Goal: Task Accomplishment & Management: Manage account settings

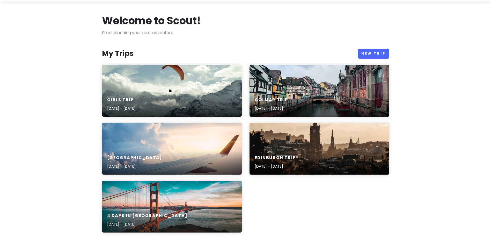
scroll to position [26, 0]
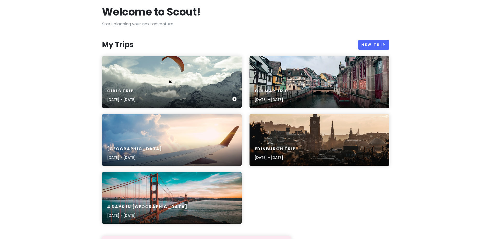
click at [200, 82] on div "Girls Trip [DATE] - [DATE]" at bounding box center [172, 82] width 140 height 52
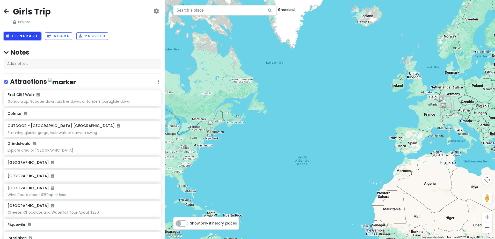
click at [31, 35] on button "Itinerary" at bounding box center [22, 36] width 37 height 8
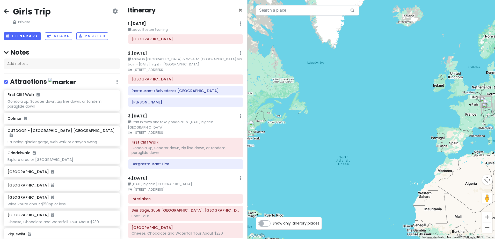
click at [176, 59] on small "Arrive in [GEOGRAPHIC_DATA] & travel to [GEOGRAPHIC_DATA] via train - [DATE] ni…" at bounding box center [185, 62] width 115 height 11
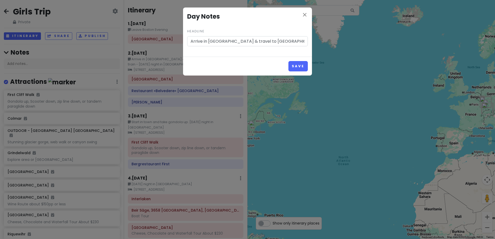
drag, startPoint x: 283, startPoint y: 41, endPoint x: 275, endPoint y: 42, distance: 8.5
click at [275, 42] on input "Arrive in [GEOGRAPHIC_DATA] & travel to [GEOGRAPHIC_DATA] via train - [DATE] ni…" at bounding box center [247, 41] width 121 height 10
type input "Arrive in [GEOGRAPHIC_DATA] & travel to [GEOGRAPHIC_DATA] via [GEOGRAPHIC_DATA]…"
click at [298, 69] on button "Save" at bounding box center [297, 66] width 19 height 10
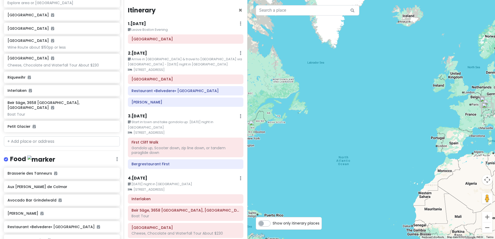
scroll to position [155, 0]
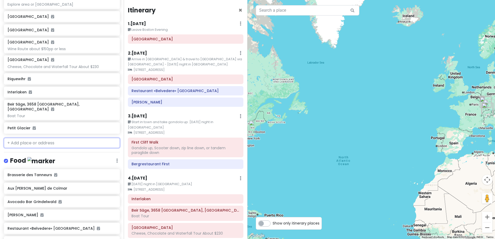
click at [60, 138] on input "text" at bounding box center [62, 143] width 116 height 10
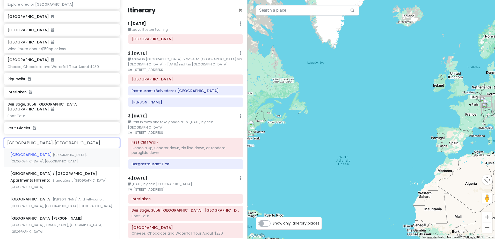
type input "[GEOGRAPHIC_DATA], [GEOGRAPHIC_DATA]"
click at [40, 153] on span "[GEOGRAPHIC_DATA], [GEOGRAPHIC_DATA], [GEOGRAPHIC_DATA]" at bounding box center [48, 158] width 76 height 11
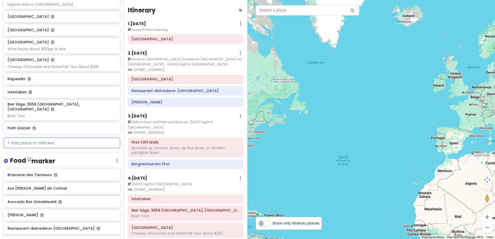
scroll to position [168, 0]
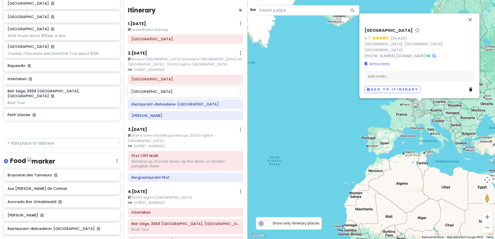
drag, startPoint x: 52, startPoint y: 120, endPoint x: 176, endPoint y: 94, distance: 126.5
click at [176, 94] on div "Girls Trip Private Change Dates Make a Copy Delete Trip Go Pro ⚡️ Give Feedback…" at bounding box center [247, 119] width 495 height 239
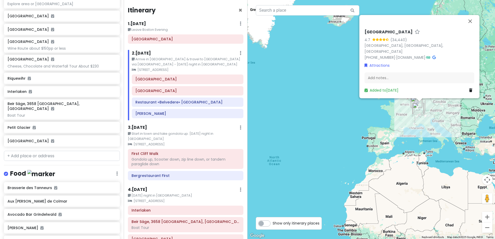
scroll to position [155, 0]
click at [28, 152] on input "text" at bounding box center [62, 157] width 116 height 10
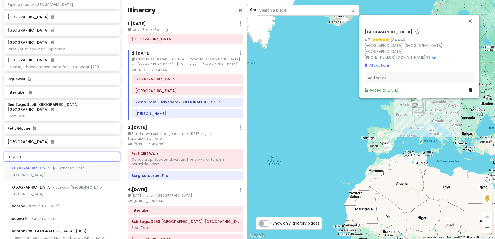
type input "Lucerne"
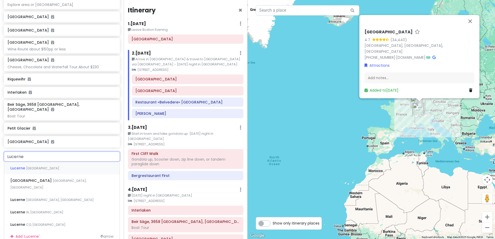
click at [32, 166] on span "[GEOGRAPHIC_DATA]" at bounding box center [42, 168] width 33 height 4
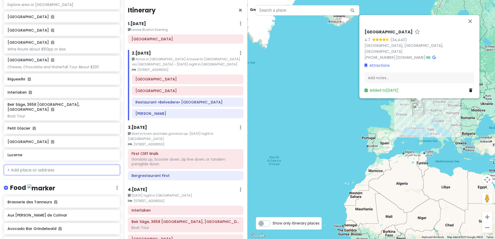
scroll to position [168, 0]
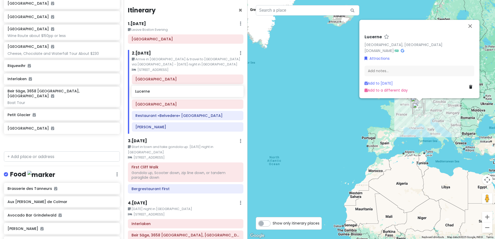
drag, startPoint x: 23, startPoint y: 132, endPoint x: 150, endPoint y: 92, distance: 133.8
click at [150, 92] on div "Girls Trip Private Change Dates Make a Copy Delete Trip Go Pro ⚡️ Give Feedback…" at bounding box center [247, 119] width 495 height 239
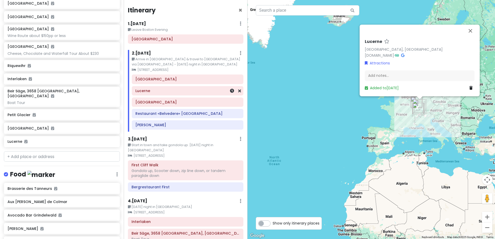
scroll to position [155, 0]
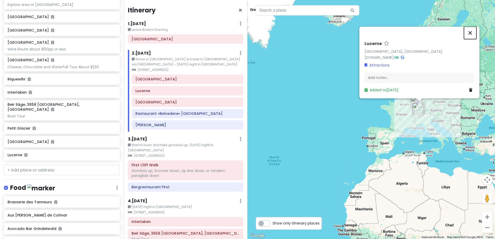
click at [470, 32] on button "Close" at bounding box center [470, 33] width 12 height 12
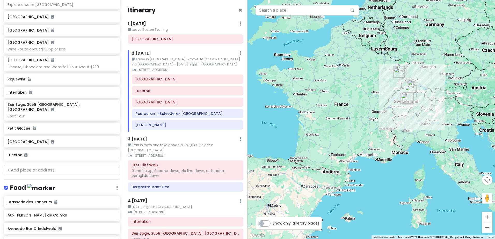
drag, startPoint x: 394, startPoint y: 113, endPoint x: 431, endPoint y: 169, distance: 67.2
click at [431, 169] on div at bounding box center [370, 119] width 247 height 239
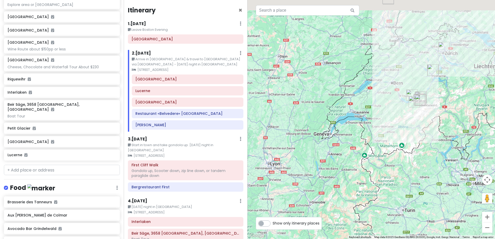
drag, startPoint x: 413, startPoint y: 93, endPoint x: 430, endPoint y: 136, distance: 45.3
click at [430, 136] on div at bounding box center [370, 119] width 247 height 239
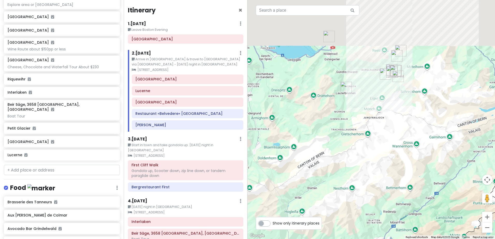
drag, startPoint x: 397, startPoint y: 107, endPoint x: 381, endPoint y: 182, distance: 77.1
click at [381, 182] on div at bounding box center [370, 119] width 247 height 239
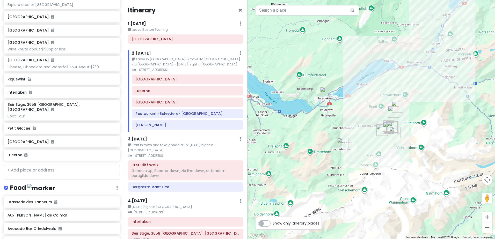
drag, startPoint x: 430, startPoint y: 90, endPoint x: 434, endPoint y: 135, distance: 45.4
click at [434, 135] on div at bounding box center [370, 119] width 247 height 239
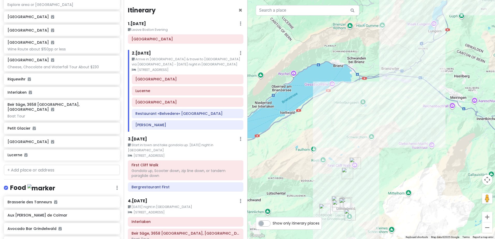
drag, startPoint x: 430, startPoint y: 99, endPoint x: 394, endPoint y: 176, distance: 85.2
click at [394, 176] on div at bounding box center [370, 119] width 247 height 239
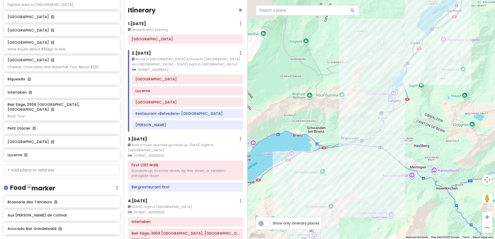
drag, startPoint x: 421, startPoint y: 81, endPoint x: 380, endPoint y: 155, distance: 84.9
click at [380, 155] on div at bounding box center [370, 119] width 247 height 239
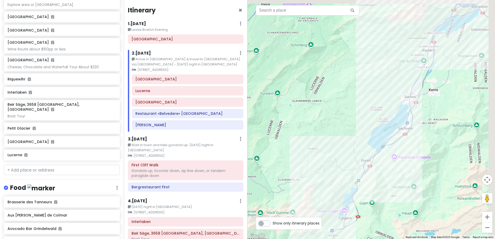
drag, startPoint x: 434, startPoint y: 34, endPoint x: 394, endPoint y: 138, distance: 110.9
click at [394, 138] on div at bounding box center [370, 119] width 247 height 239
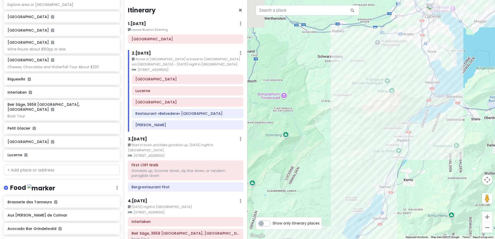
drag, startPoint x: 414, startPoint y: 64, endPoint x: 398, endPoint y: 139, distance: 76.5
click at [398, 139] on div at bounding box center [370, 119] width 247 height 239
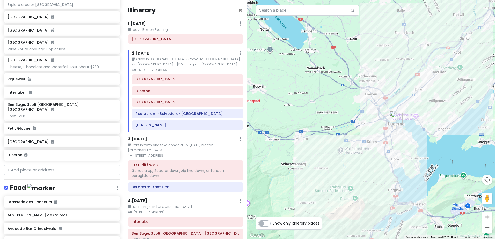
drag, startPoint x: 438, startPoint y: 70, endPoint x: 404, endPoint y: 160, distance: 96.4
click at [404, 160] on div at bounding box center [370, 119] width 247 height 239
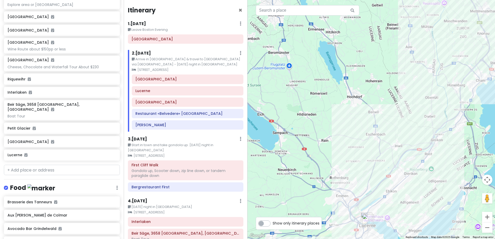
drag, startPoint x: 454, startPoint y: 66, endPoint x: 425, endPoint y: 173, distance: 111.1
click at [425, 173] on div at bounding box center [370, 119] width 247 height 239
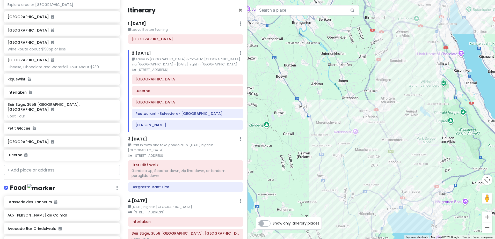
drag, startPoint x: 464, startPoint y: 69, endPoint x: 371, endPoint y: 204, distance: 164.0
click at [371, 204] on div at bounding box center [370, 119] width 247 height 239
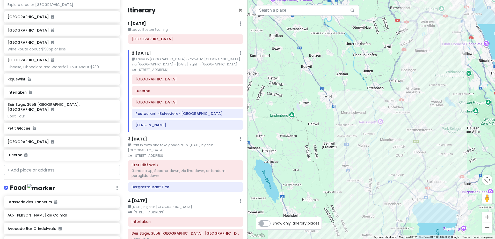
drag, startPoint x: 429, startPoint y: 63, endPoint x: 482, endPoint y: 10, distance: 74.1
click at [482, 10] on div at bounding box center [370, 119] width 247 height 239
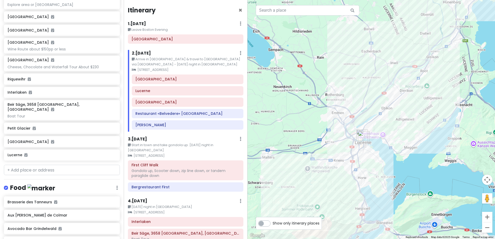
drag, startPoint x: 428, startPoint y: 146, endPoint x: 470, endPoint y: -22, distance: 173.5
click at [470, 0] on html "Girls Trip Private Change Dates Make a Copy Delete Trip Go Pro ⚡️ Give Feedback…" at bounding box center [247, 119] width 495 height 239
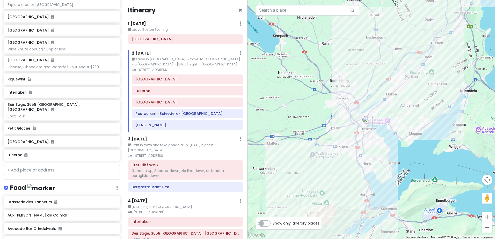
drag, startPoint x: 393, startPoint y: 119, endPoint x: 397, endPoint y: 105, distance: 15.1
click at [397, 105] on div at bounding box center [370, 119] width 247 height 239
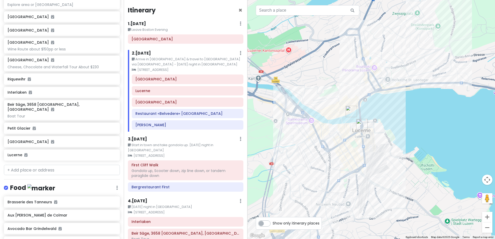
drag, startPoint x: 363, startPoint y: 155, endPoint x: 383, endPoint y: 122, distance: 39.5
click at [383, 122] on div at bounding box center [370, 119] width 247 height 239
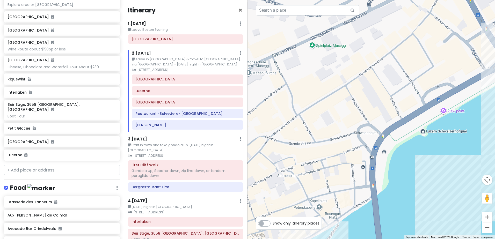
click at [324, 47] on div at bounding box center [370, 119] width 247 height 239
click at [314, 46] on div at bounding box center [370, 119] width 247 height 239
click at [284, 12] on input "text" at bounding box center [308, 10] width 104 height 10
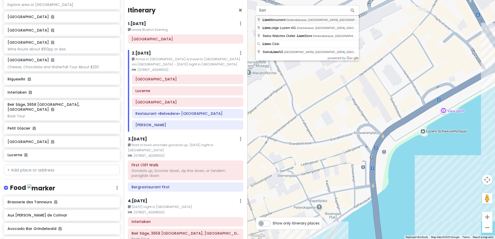
type input "[GEOGRAPHIC_DATA], Denkmalstrasse, [GEOGRAPHIC_DATA], [GEOGRAPHIC_DATA]"
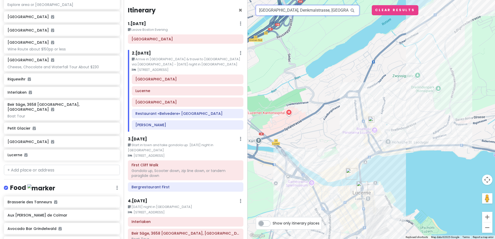
drag, startPoint x: 336, startPoint y: 10, endPoint x: 258, endPoint y: 10, distance: 77.6
click at [258, 10] on input "[GEOGRAPHIC_DATA], Denkmalstrasse, [GEOGRAPHIC_DATA], [GEOGRAPHIC_DATA]" at bounding box center [308, 10] width 104 height 10
click at [88, 165] on input "text" at bounding box center [62, 170] width 116 height 10
paste input "[GEOGRAPHIC_DATA], Denkmalstrasse, [GEOGRAPHIC_DATA]"
type input "[GEOGRAPHIC_DATA], Denkmalstrasse, [GEOGRAPHIC_DATA]"
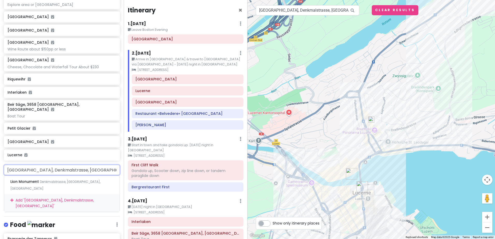
click at [76, 194] on div "Add ' Lion Monument, Denkmalstrasse, [GEOGRAPHIC_DATA] '" at bounding box center [61, 202] width 115 height 17
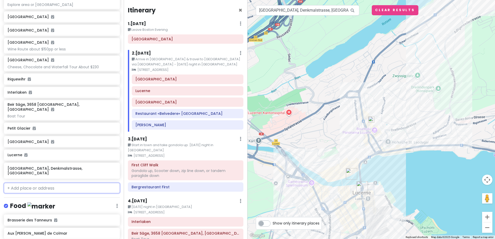
scroll to position [168, 0]
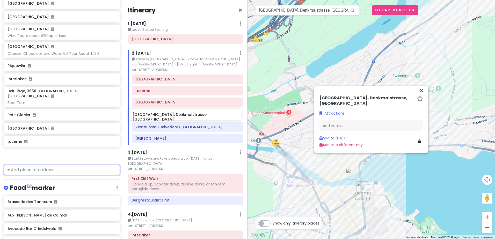
drag, startPoint x: 66, startPoint y: 146, endPoint x: 191, endPoint y: 116, distance: 128.7
click at [191, 116] on div "Girls Trip Private Change Dates Make a Copy Delete Trip Go Pro ⚡️ Give Feedback…" at bounding box center [247, 119] width 495 height 239
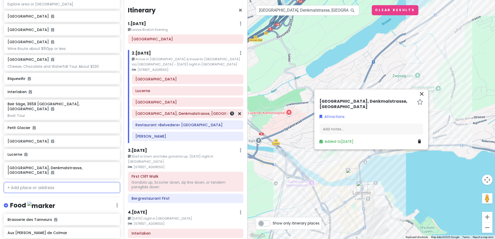
scroll to position [155, 0]
click at [238, 127] on icon at bounding box center [239, 125] width 3 height 4
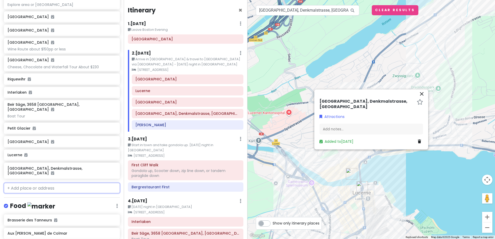
click at [236, 127] on h6 "[PERSON_NAME]" at bounding box center [187, 125] width 104 height 5
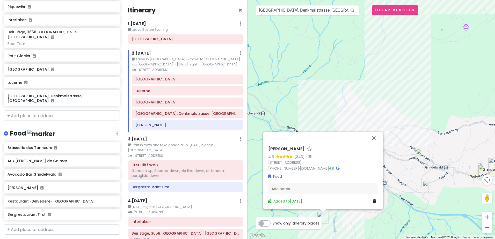
scroll to position [233, 0]
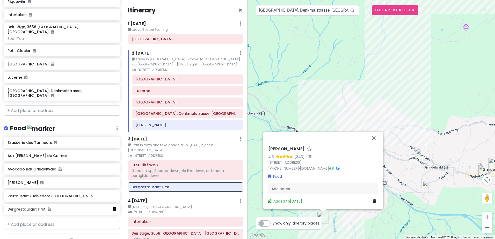
click at [113, 207] on icon at bounding box center [115, 209] width 4 height 4
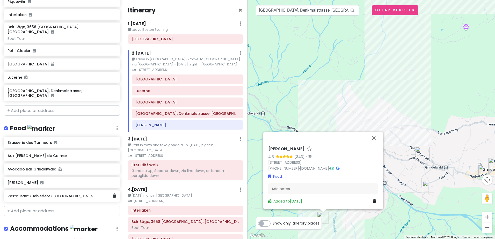
click at [113, 194] on icon at bounding box center [115, 196] width 4 height 4
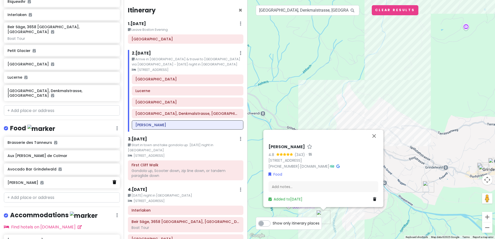
click at [113, 180] on icon at bounding box center [115, 182] width 4 height 4
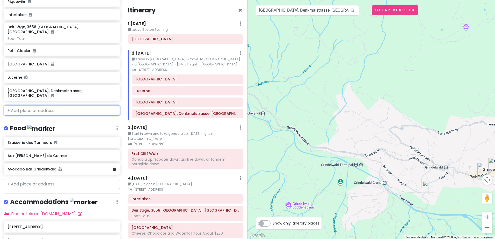
click at [109, 164] on div "Avocado Bar Grindelwald" at bounding box center [62, 169] width 116 height 11
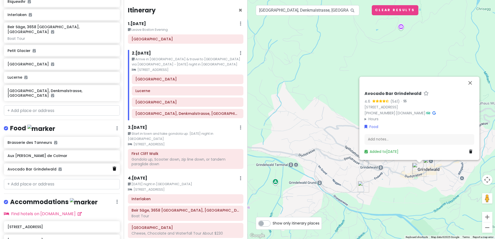
click at [113, 167] on icon at bounding box center [115, 169] width 4 height 4
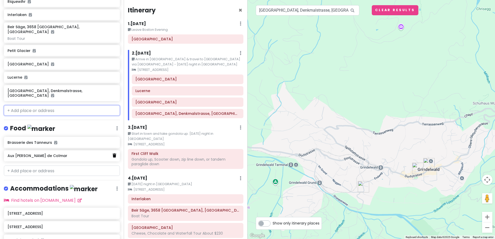
click at [113, 153] on icon at bounding box center [115, 155] width 4 height 4
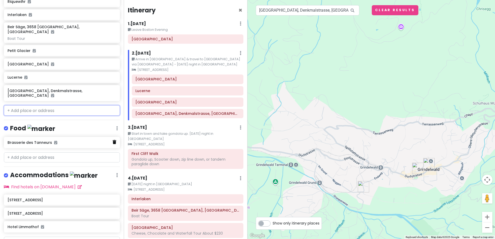
click at [113, 140] on icon at bounding box center [115, 142] width 4 height 4
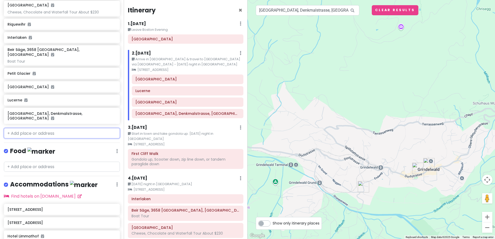
scroll to position [179, 0]
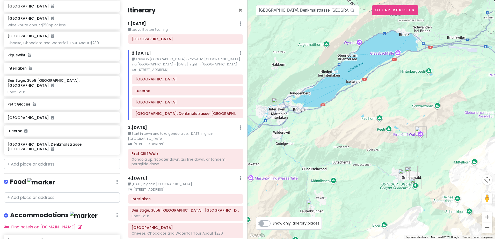
click at [144, 13] on h4 "Itinerary" at bounding box center [142, 10] width 28 height 8
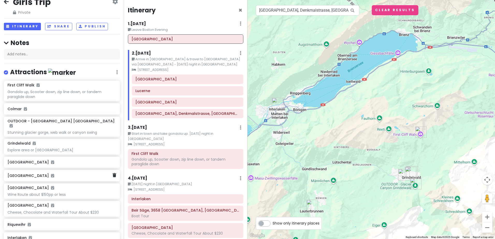
scroll to position [0, 0]
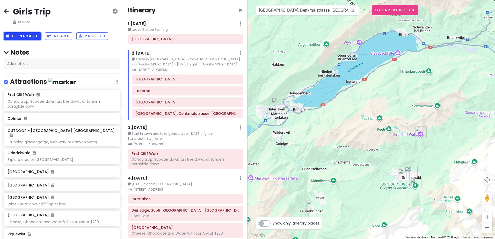
click at [26, 36] on button "Itinerary" at bounding box center [22, 36] width 37 height 8
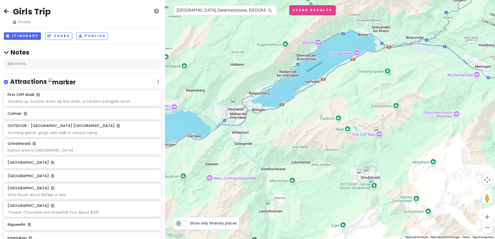
click at [79, 49] on h4 "Notes" at bounding box center [82, 52] width 157 height 8
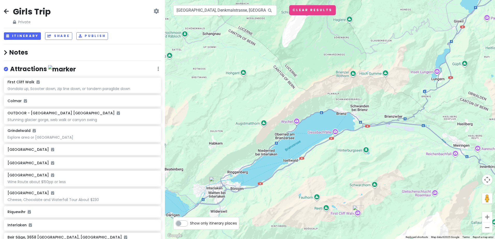
drag, startPoint x: 402, startPoint y: 112, endPoint x: 380, endPoint y: 194, distance: 85.5
click at [380, 194] on div at bounding box center [330, 119] width 330 height 239
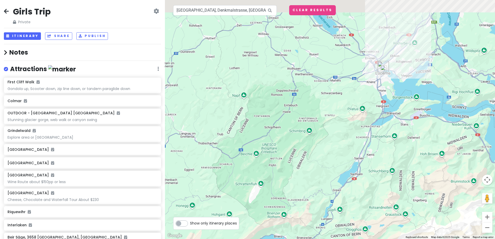
drag, startPoint x: 435, startPoint y: 110, endPoint x: 340, endPoint y: 211, distance: 138.9
click at [340, 211] on div at bounding box center [330, 119] width 330 height 239
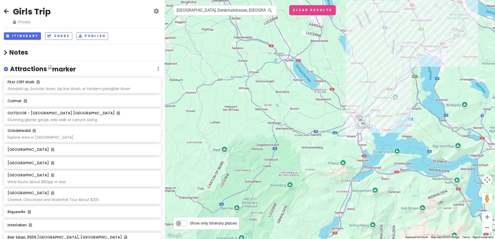
drag, startPoint x: 369, startPoint y: 129, endPoint x: 361, endPoint y: 170, distance: 41.8
click at [361, 170] on div at bounding box center [330, 119] width 330 height 239
click at [29, 33] on button "Itinerary" at bounding box center [22, 36] width 37 height 8
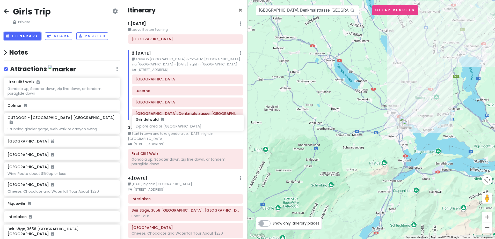
drag, startPoint x: 55, startPoint y: 139, endPoint x: 183, endPoint y: 123, distance: 129.0
click at [183, 123] on div "Girls Trip Private Change Dates Make a Copy Delete Trip Go Pro ⚡️ Give Feedback…" at bounding box center [247, 119] width 495 height 239
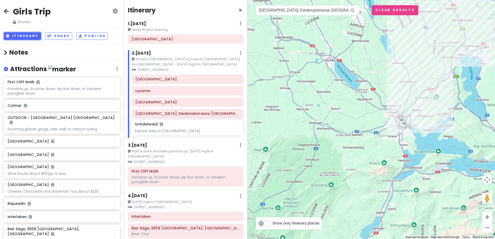
drag, startPoint x: 39, startPoint y: 137, endPoint x: 166, endPoint y: 126, distance: 127.5
click at [166, 126] on div "Girls Trip Private Change Dates Make a Copy Delete Trip Go Pro ⚡️ Give Feedback…" at bounding box center [247, 119] width 495 height 239
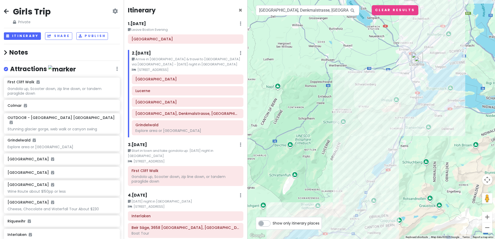
drag, startPoint x: 316, startPoint y: 173, endPoint x: 328, endPoint y: 108, distance: 66.1
click at [328, 108] on div at bounding box center [370, 119] width 247 height 239
click at [185, 159] on small "[STREET_ADDRESS]" at bounding box center [185, 161] width 115 height 5
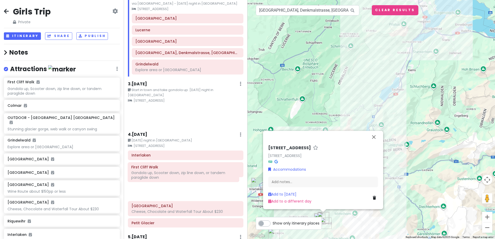
scroll to position [61, 0]
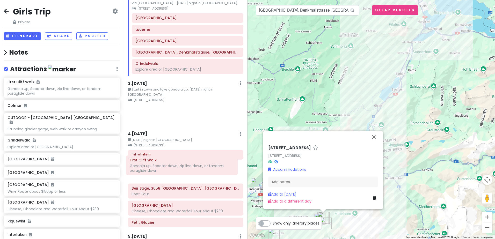
drag, startPoint x: 167, startPoint y: 172, endPoint x: 165, endPoint y: 167, distance: 5.7
click at [165, 167] on div "Itinerary × 1 . [DATE] Edit Day Notes Delete Day Leave Boston Evening [GEOGRAPH…" at bounding box center [186, 119] width 124 height 239
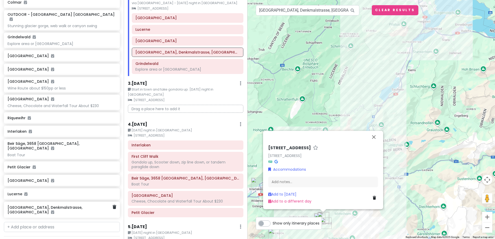
scroll to position [104, 0]
click at [38, 222] on input "text" at bounding box center [62, 227] width 116 height 10
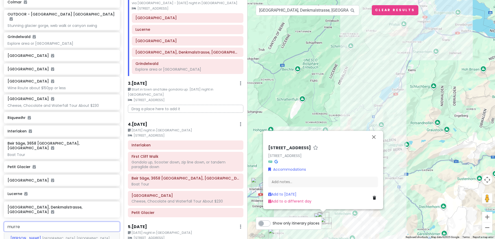
type input "[PERSON_NAME]"
click at [42, 236] on span "[GEOGRAPHIC_DATA], [GEOGRAPHIC_DATA]" at bounding box center [76, 238] width 68 height 4
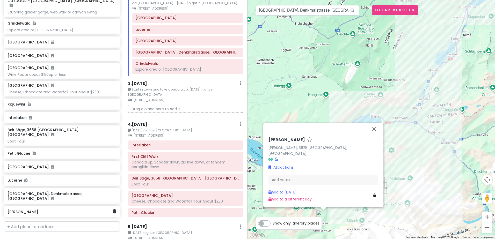
scroll to position [119, 0]
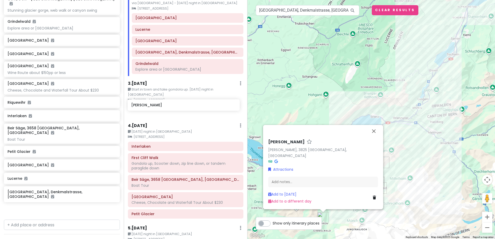
drag, startPoint x: 60, startPoint y: 200, endPoint x: 184, endPoint y: 108, distance: 154.2
click at [184, 108] on div "Girls Trip Private Change Dates Make a Copy Delete Trip Go Pro ⚡️ Give Feedback…" at bounding box center [247, 119] width 495 height 239
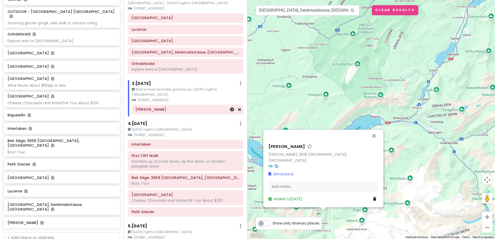
scroll to position [105, 0]
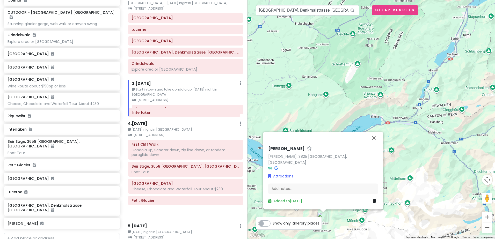
drag, startPoint x: 160, startPoint y: 141, endPoint x: 160, endPoint y: 114, distance: 26.7
click at [160, 114] on div "Itinerary × 1 . [DATE] Edit Day Notes Delete Day Leave Boston Evening [GEOGRAPH…" at bounding box center [186, 119] width 124 height 239
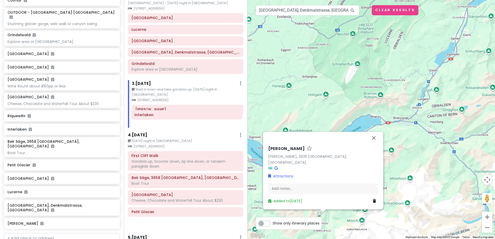
drag, startPoint x: 151, startPoint y: 142, endPoint x: 154, endPoint y: 117, distance: 24.5
click at [154, 117] on div "Itinerary × 1 . [DATE] Edit Day Notes Delete Day Leave Boston Evening [GEOGRAPH…" at bounding box center [186, 119] width 124 height 239
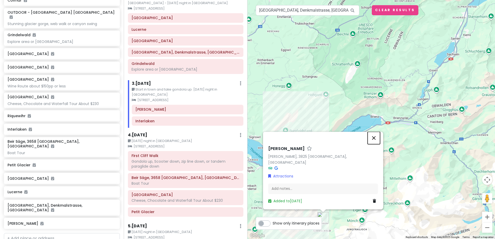
click at [372, 142] on button "Close" at bounding box center [373, 138] width 12 height 12
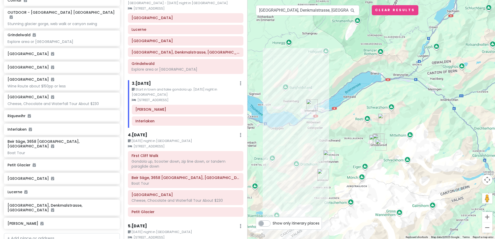
drag, startPoint x: 351, startPoint y: 194, endPoint x: 351, endPoint y: 149, distance: 44.3
click at [351, 149] on div at bounding box center [370, 119] width 247 height 239
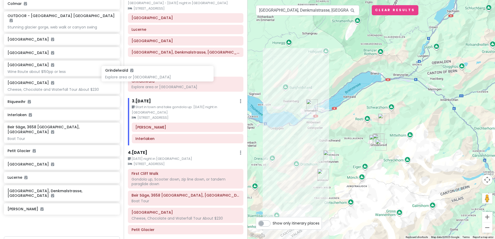
scroll to position [61, 0]
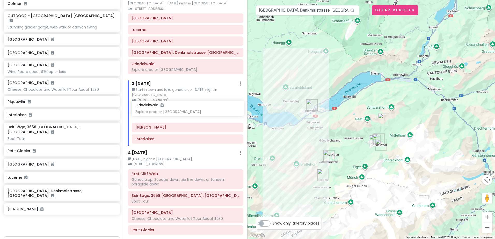
drag, startPoint x: 21, startPoint y: 32, endPoint x: 149, endPoint y: 108, distance: 148.4
click at [149, 108] on div "Girls Trip Private Change Dates Make a Copy Delete Trip Go Pro ⚡️ Give Feedback…" at bounding box center [247, 119] width 495 height 239
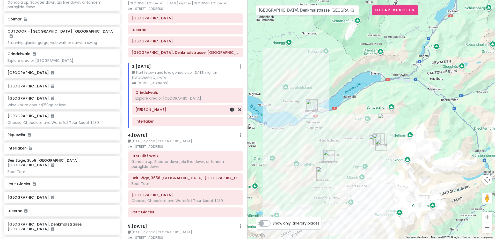
scroll to position [86, 0]
drag, startPoint x: 156, startPoint y: 117, endPoint x: 157, endPoint y: 104, distance: 13.5
click at [157, 104] on div "Grindelwald Explore area or Jungfraujoch [PERSON_NAME] [GEOGRAPHIC_DATA]" at bounding box center [187, 108] width 119 height 40
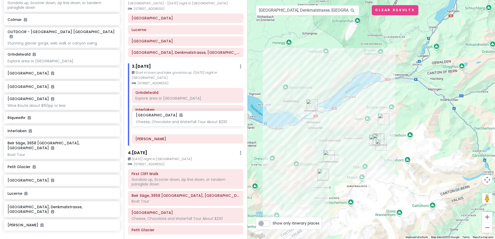
drag, startPoint x: 24, startPoint y: 115, endPoint x: 152, endPoint y: 119, distance: 128.4
click at [152, 119] on div "Girls Trip Private Change Dates Make a Copy Delete Trip Go Pro ⚡️ Give Feedback…" at bounding box center [247, 119] width 495 height 239
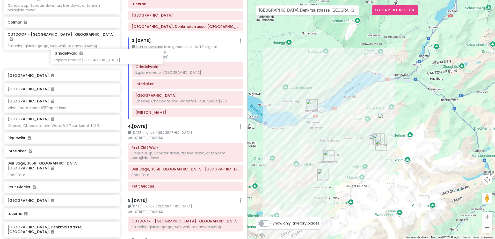
scroll to position [82, 0]
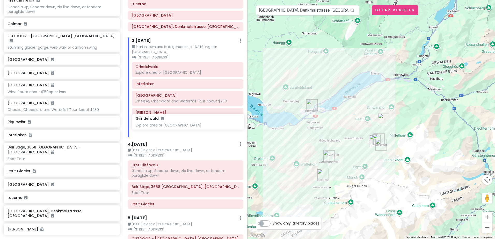
drag, startPoint x: 21, startPoint y: 55, endPoint x: 149, endPoint y: 124, distance: 145.3
click at [149, 124] on div "Girls Trip Private Change Dates Make a Copy Delete Trip Go Pro ⚡️ Give Feedback…" at bounding box center [247, 119] width 495 height 239
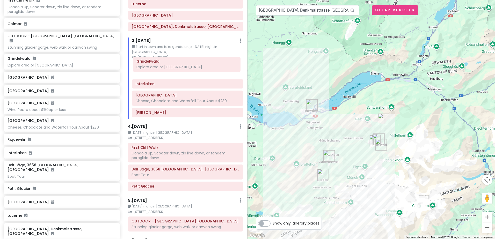
drag, startPoint x: 151, startPoint y: 105, endPoint x: 152, endPoint y: 65, distance: 40.1
click at [152, 65] on div "Interlaken Lauterbrunnen Cheese, Chocolate and Waterfall Tour About $230 [PERSO…" at bounding box center [187, 90] width 119 height 57
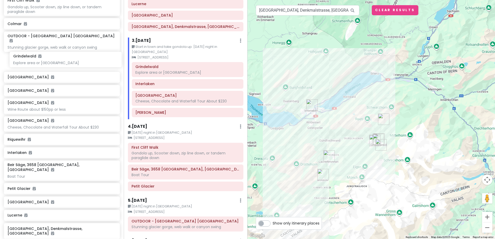
scroll to position [81, 0]
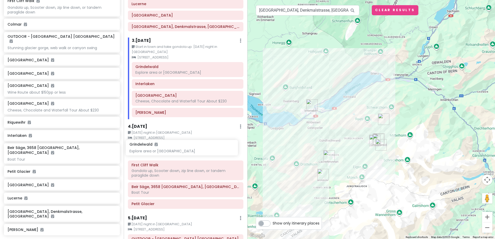
drag, startPoint x: 23, startPoint y: 55, endPoint x: 145, endPoint y: 146, distance: 152.2
click at [145, 146] on div "Girls Trip Private Change Dates Make a Copy Delete Trip Go Pro ⚡️ Give Feedback…" at bounding box center [247, 119] width 495 height 239
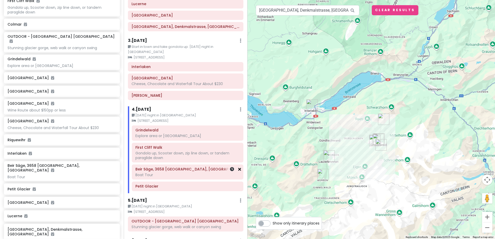
click at [238, 167] on icon at bounding box center [239, 169] width 3 height 4
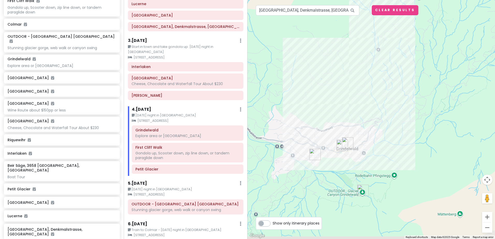
drag, startPoint x: 346, startPoint y: 135, endPoint x: 393, endPoint y: 121, distance: 49.1
click at [394, 120] on div at bounding box center [370, 119] width 247 height 239
click at [314, 153] on img "Petit Glacier" at bounding box center [316, 153] width 11 height 11
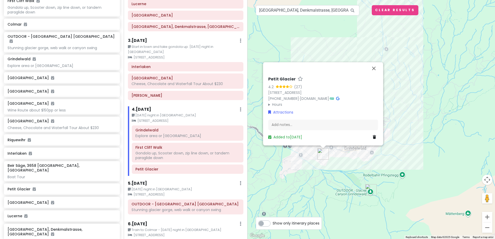
click at [379, 167] on div "Petit Glacier 4.2 (27) [STREET_ADDRESS] [PHONE_NUMBER] · [DOMAIN_NAME] · Hours …" at bounding box center [370, 119] width 247 height 239
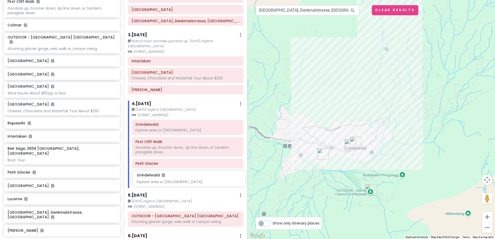
scroll to position [93, 0]
drag, startPoint x: 22, startPoint y: 60, endPoint x: 148, endPoint y: 176, distance: 171.6
click at [148, 176] on div "Girls Trip Private Change Dates Make a Copy Delete Trip Go Pro ⚡️ Give Feedback…" at bounding box center [247, 119] width 495 height 239
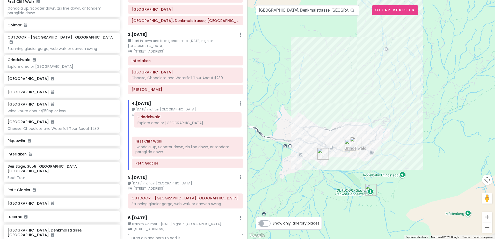
drag, startPoint x: 151, startPoint y: 154, endPoint x: 153, endPoint y: 119, distance: 35.3
click at [153, 120] on div "First Cliff Walk Gondola up, Scooter down, zip line down, or tandem paraglide d…" at bounding box center [187, 145] width 119 height 50
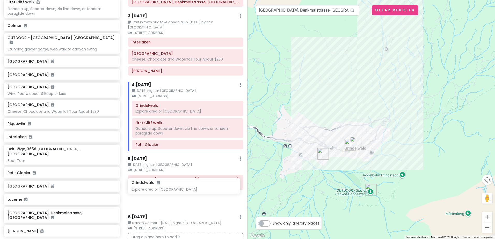
scroll to position [114, 0]
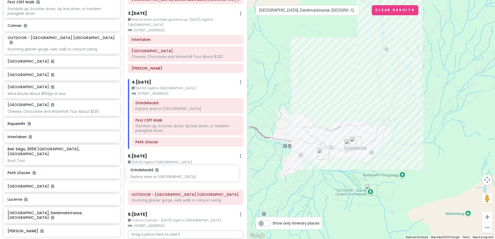
drag, startPoint x: 27, startPoint y: 60, endPoint x: 147, endPoint y: 175, distance: 166.0
click at [147, 175] on div "Girls Trip Private Change Dates Make a Copy Delete Trip Go Pro ⚡️ Give Feedback…" at bounding box center [247, 119] width 495 height 239
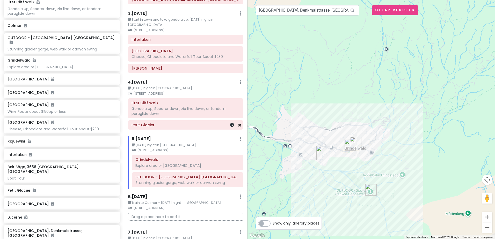
click at [238, 123] on icon at bounding box center [239, 125] width 3 height 4
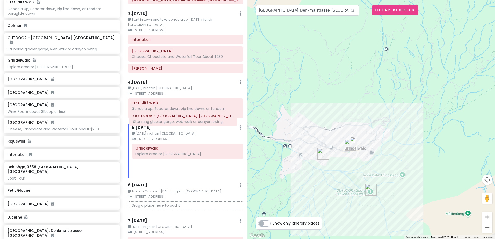
drag, startPoint x: 170, startPoint y: 165, endPoint x: 168, endPoint y: 120, distance: 44.3
click at [168, 124] on div "5 . [DATE] Edit Day Notes Clear Lodging Delete Day [DATE] night in [STREET_ADDR…" at bounding box center [185, 151] width 115 height 54
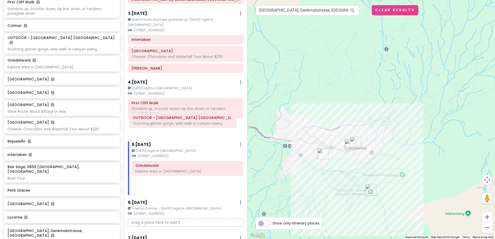
drag, startPoint x: 156, startPoint y: 163, endPoint x: 154, endPoint y: 121, distance: 42.5
click at [154, 121] on div "Itinerary × 1 . [DATE] Edit Day Notes Delete Day Leave Boston Evening [GEOGRAPH…" at bounding box center [186, 119] width 124 height 239
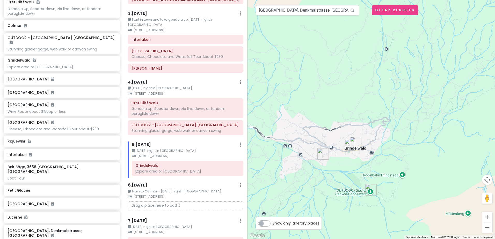
click at [164, 79] on div "4 . [DATE] Edit Day Notes Clear Lodging Delete Day" at bounding box center [185, 83] width 115 height 9
click at [180, 91] on small "[STREET_ADDRESS]" at bounding box center [185, 93] width 115 height 5
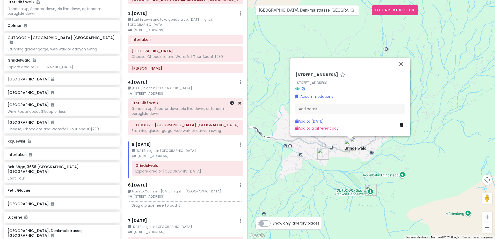
click at [195, 101] on h6 "First Cliff Walk" at bounding box center [185, 103] width 108 height 5
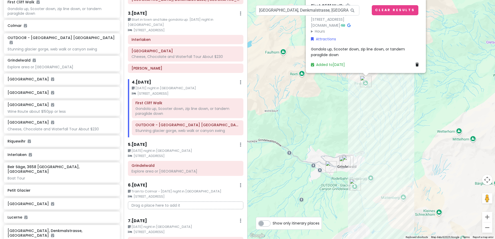
drag, startPoint x: 355, startPoint y: 188, endPoint x: 352, endPoint y: 134, distance: 53.9
click at [352, 134] on div "First Cliff Walk 4.8 (505) [STREET_ADDRESS] [DOMAIN_NAME] · Hours [DATE] 8:30 A…" at bounding box center [370, 119] width 247 height 239
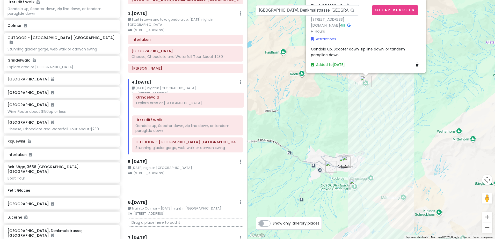
drag, startPoint x: 153, startPoint y: 163, endPoint x: 158, endPoint y: 100, distance: 63.1
click at [158, 100] on div "Itinerary × 1 . [DATE] Edit Day Notes Delete Day Leave Boston Evening [GEOGRAPH…" at bounding box center [186, 119] width 124 height 239
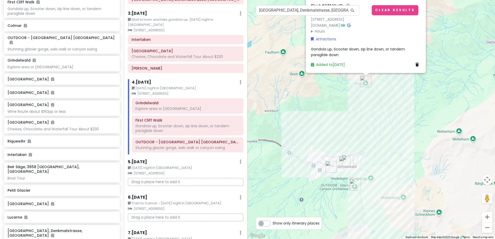
click at [150, 178] on p "Drag a place here to add it" at bounding box center [185, 182] width 115 height 8
click at [113, 90] on icon at bounding box center [115, 92] width 4 height 4
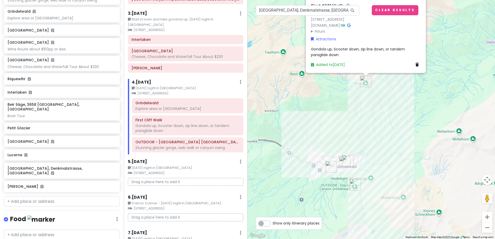
scroll to position [132, 0]
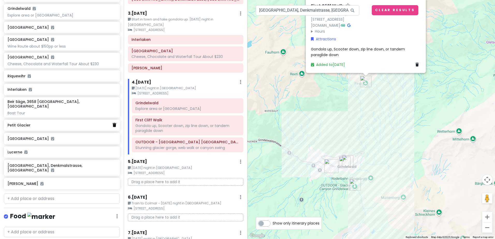
click at [113, 123] on icon at bounding box center [115, 125] width 4 height 4
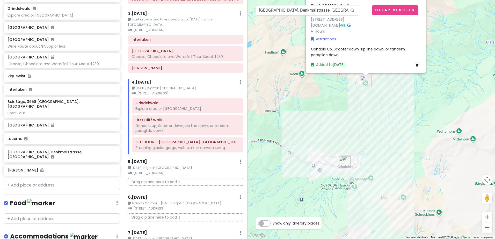
scroll to position [119, 0]
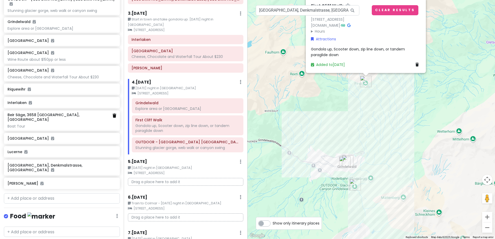
click at [113, 114] on icon at bounding box center [115, 116] width 4 height 4
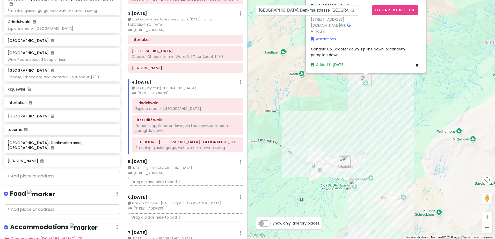
scroll to position [101, 0]
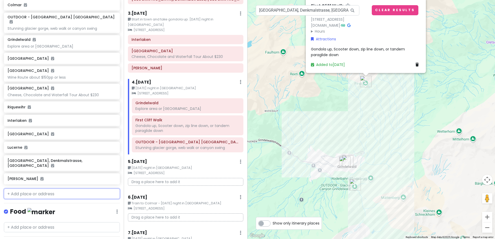
click at [37, 189] on input "text" at bounding box center [62, 194] width 116 height 10
type input "weng"
click at [38, 203] on span "[GEOGRAPHIC_DATA], [GEOGRAPHIC_DATA]" at bounding box center [61, 205] width 68 height 4
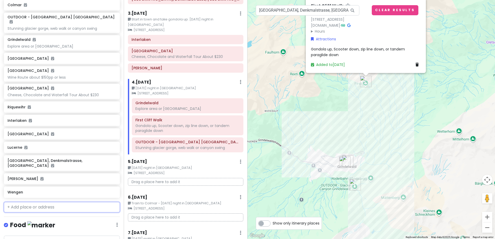
scroll to position [114, 0]
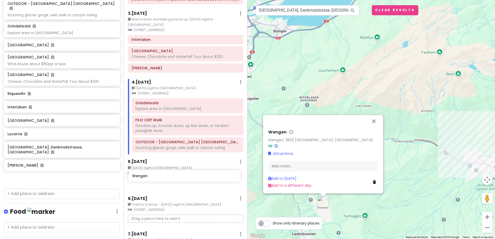
drag, startPoint x: 18, startPoint y: 169, endPoint x: 142, endPoint y: 176, distance: 124.7
click at [142, 176] on div "Girls Trip Private Change Dates Make a Copy Delete Trip Go Pro ⚡️ Give Feedback…" at bounding box center [247, 119] width 495 height 239
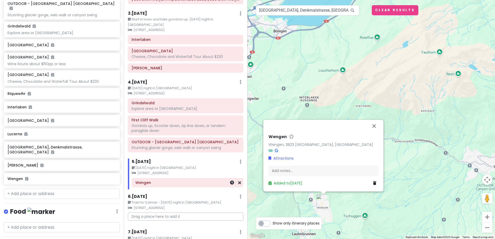
scroll to position [101, 0]
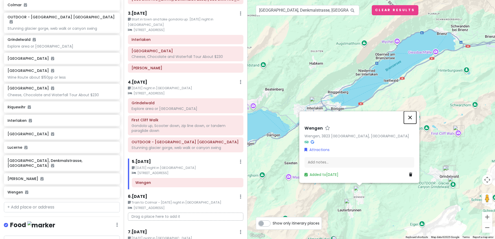
click at [410, 116] on button "Close" at bounding box center [410, 117] width 12 height 12
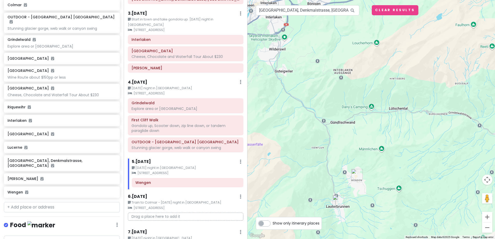
drag, startPoint x: 366, startPoint y: 175, endPoint x: 382, endPoint y: 129, distance: 48.8
click at [382, 129] on div at bounding box center [370, 119] width 247 height 239
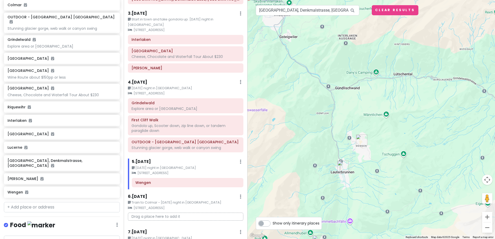
drag, startPoint x: 355, startPoint y: 202, endPoint x: 359, endPoint y: 166, distance: 36.0
click at [359, 166] on div at bounding box center [370, 119] width 247 height 239
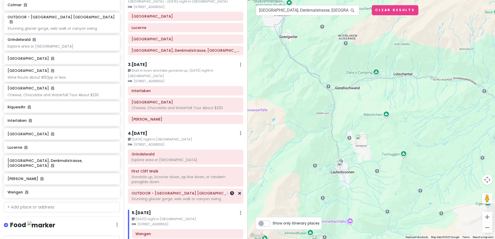
scroll to position [63, 0]
click at [138, 117] on h6 "[PERSON_NAME]" at bounding box center [185, 119] width 108 height 5
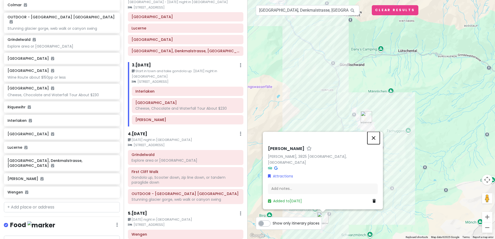
click at [372, 141] on button "Close" at bounding box center [373, 138] width 12 height 12
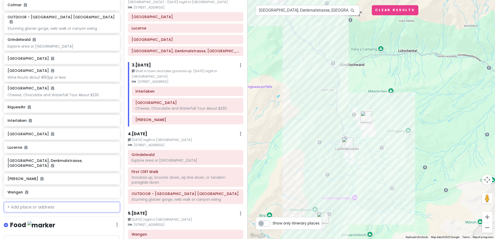
click at [35, 202] on input "text" at bounding box center [62, 207] width 116 height 10
type input "pf"
click at [49, 217] on span "Grindelwald, [GEOGRAPHIC_DATA]" at bounding box center [59, 219] width 54 height 4
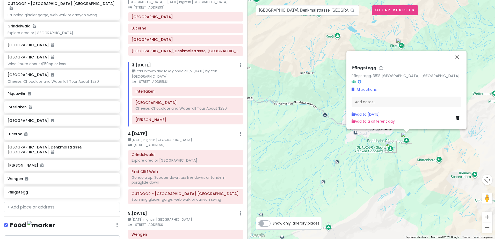
drag, startPoint x: 389, startPoint y: 143, endPoint x: 376, endPoint y: 180, distance: 39.4
click at [376, 180] on div "Pfingstegg Pfingstegg, 3818 [GEOGRAPHIC_DATA], [GEOGRAPHIC_DATA] Attractions Ad…" at bounding box center [370, 119] width 247 height 239
click at [453, 59] on button "Close" at bounding box center [457, 57] width 12 height 12
